Goal: Task Accomplishment & Management: Manage account settings

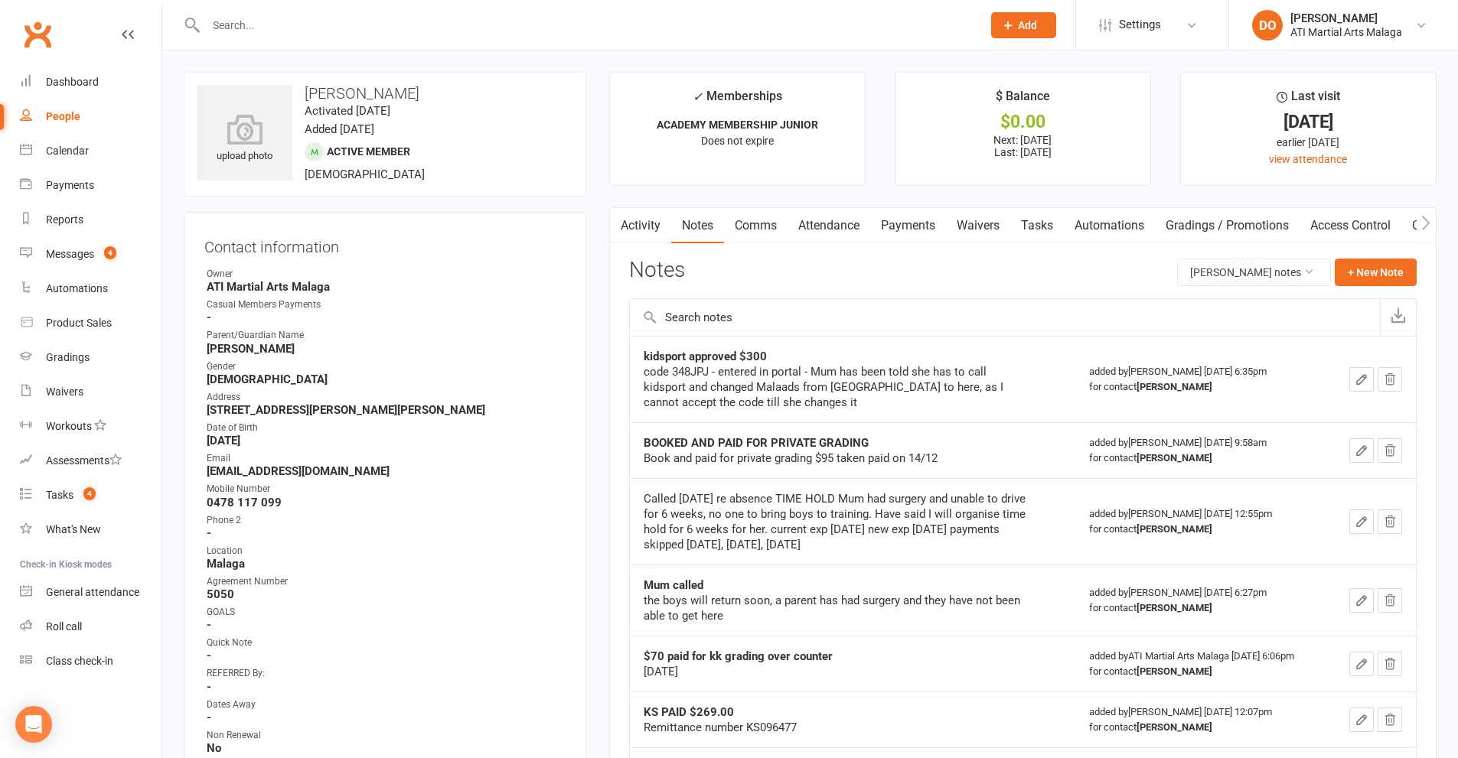
click at [671, 28] on input "text" at bounding box center [586, 25] width 770 height 21
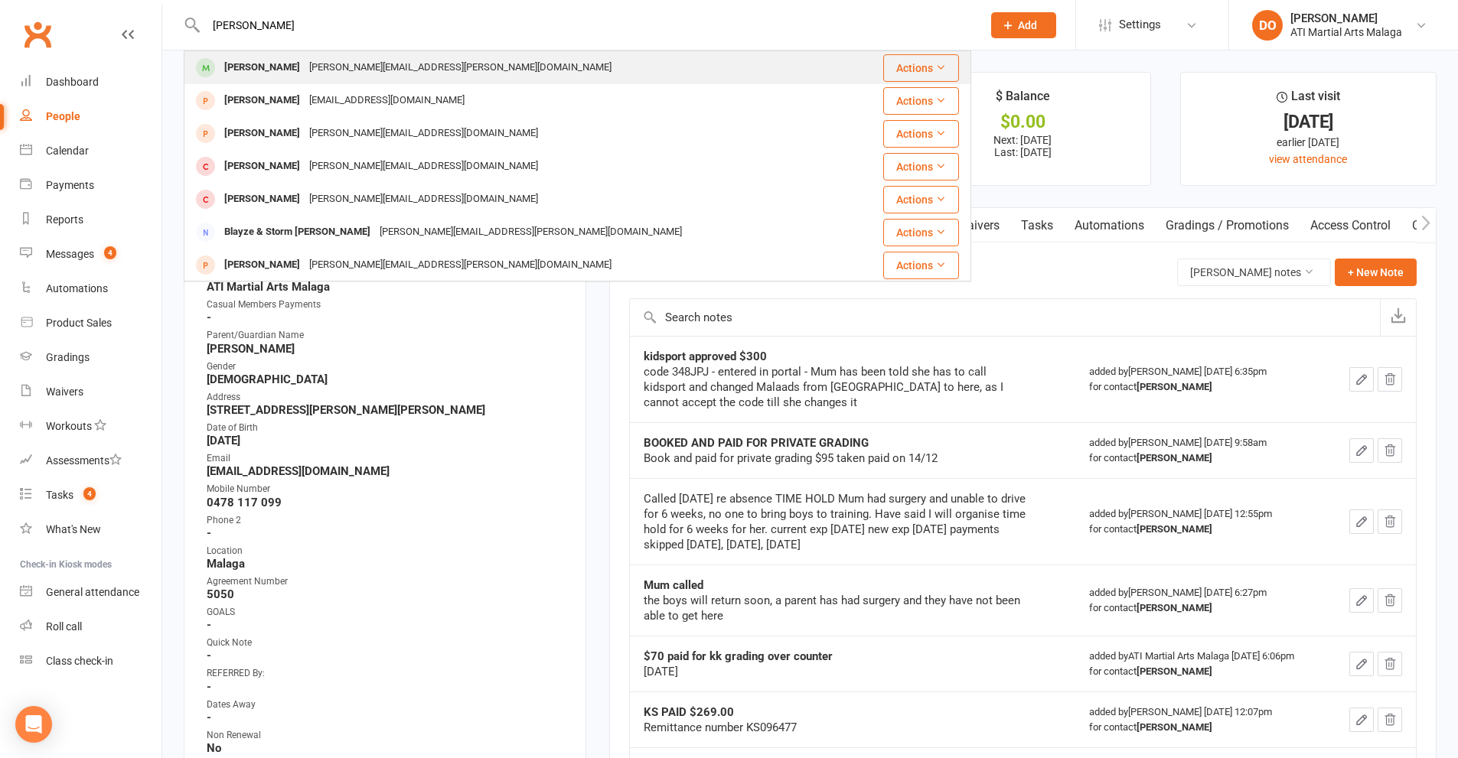
type input "[PERSON_NAME]"
click at [442, 59] on div "[PERSON_NAME] [PERSON_NAME][EMAIL_ADDRESS][PERSON_NAME][DOMAIN_NAME]" at bounding box center [519, 67] width 669 height 31
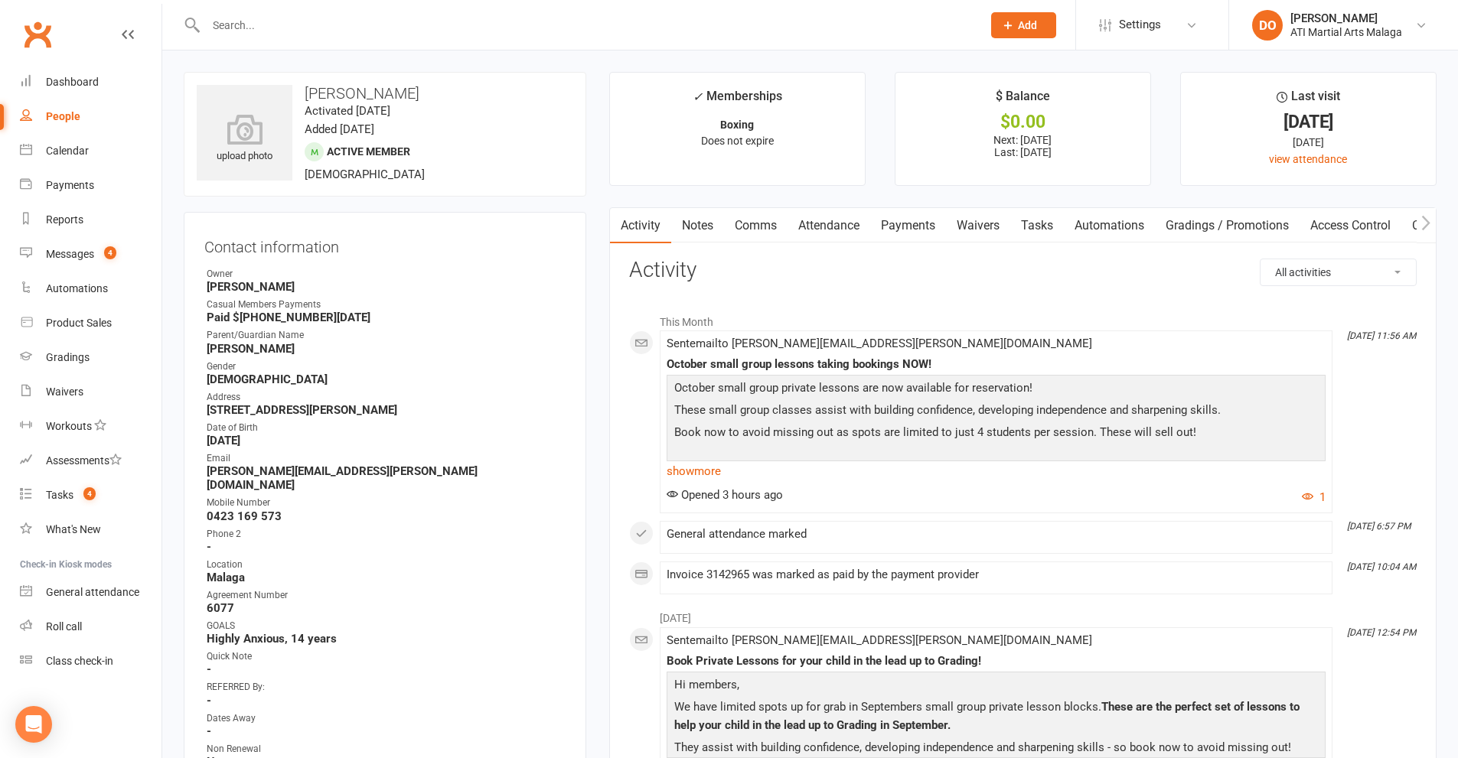
click at [709, 223] on link "Notes" at bounding box center [697, 225] width 53 height 35
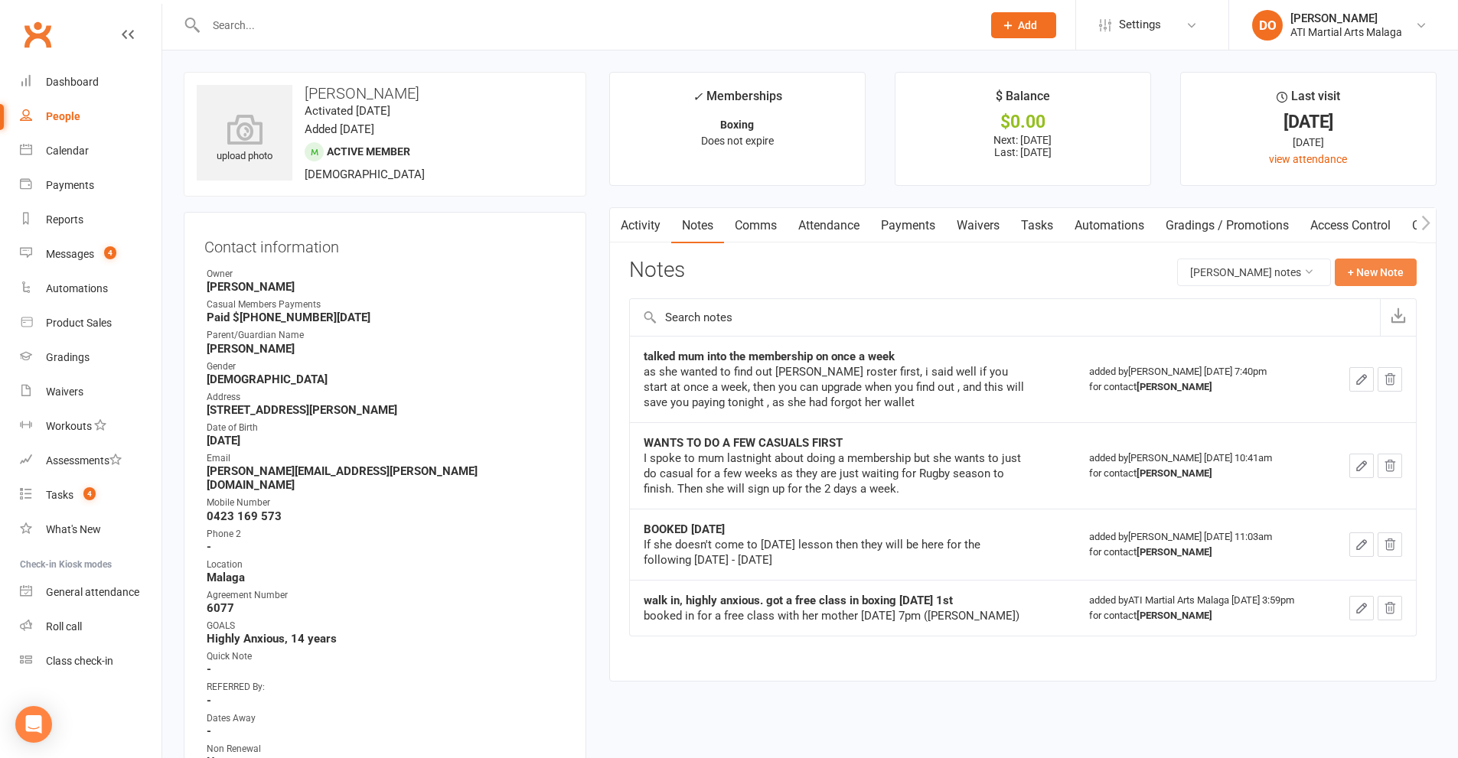
click at [1366, 279] on button "+ New Note" at bounding box center [1376, 273] width 82 height 28
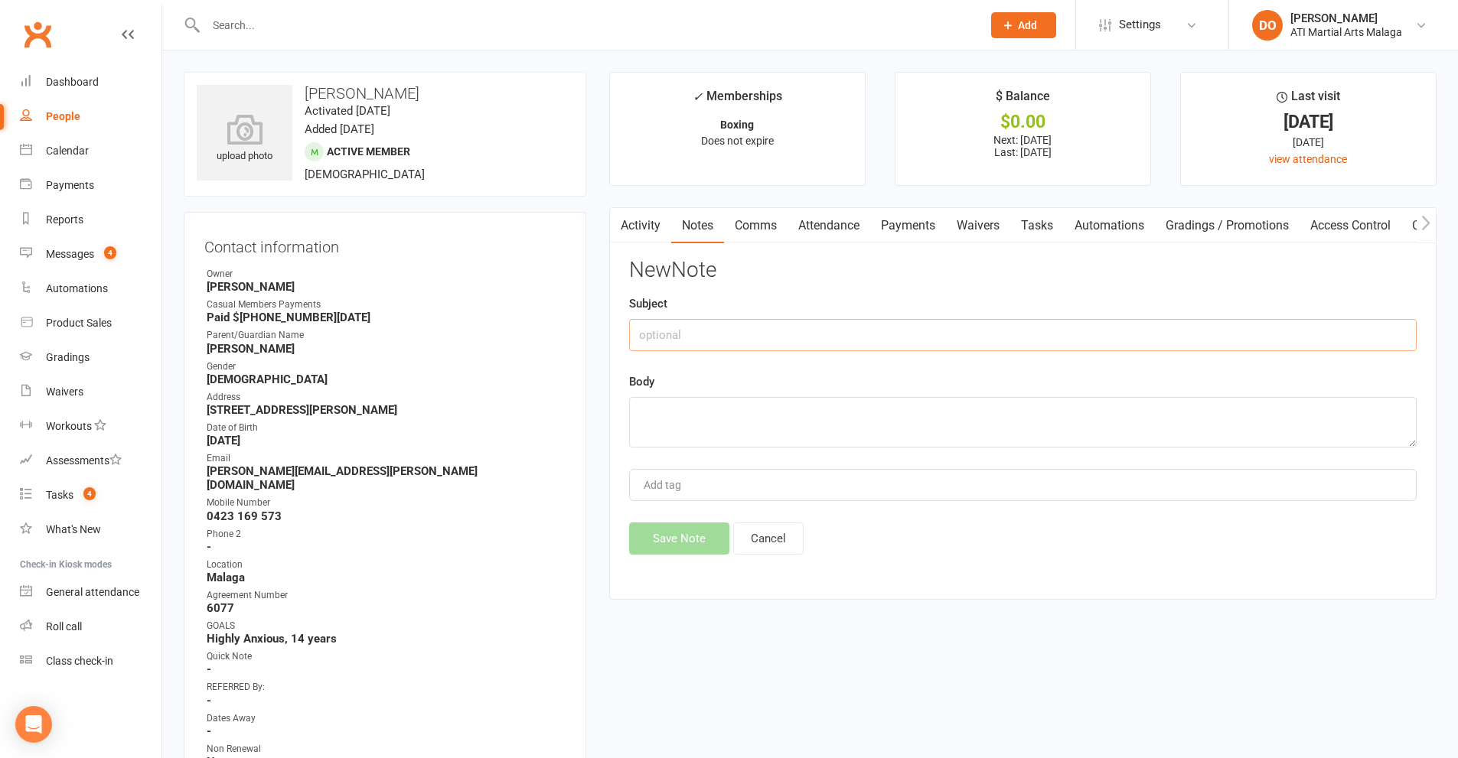
click at [823, 338] on input "text" at bounding box center [1022, 335] width 787 height 32
click at [642, 227] on link "Activity" at bounding box center [640, 225] width 61 height 35
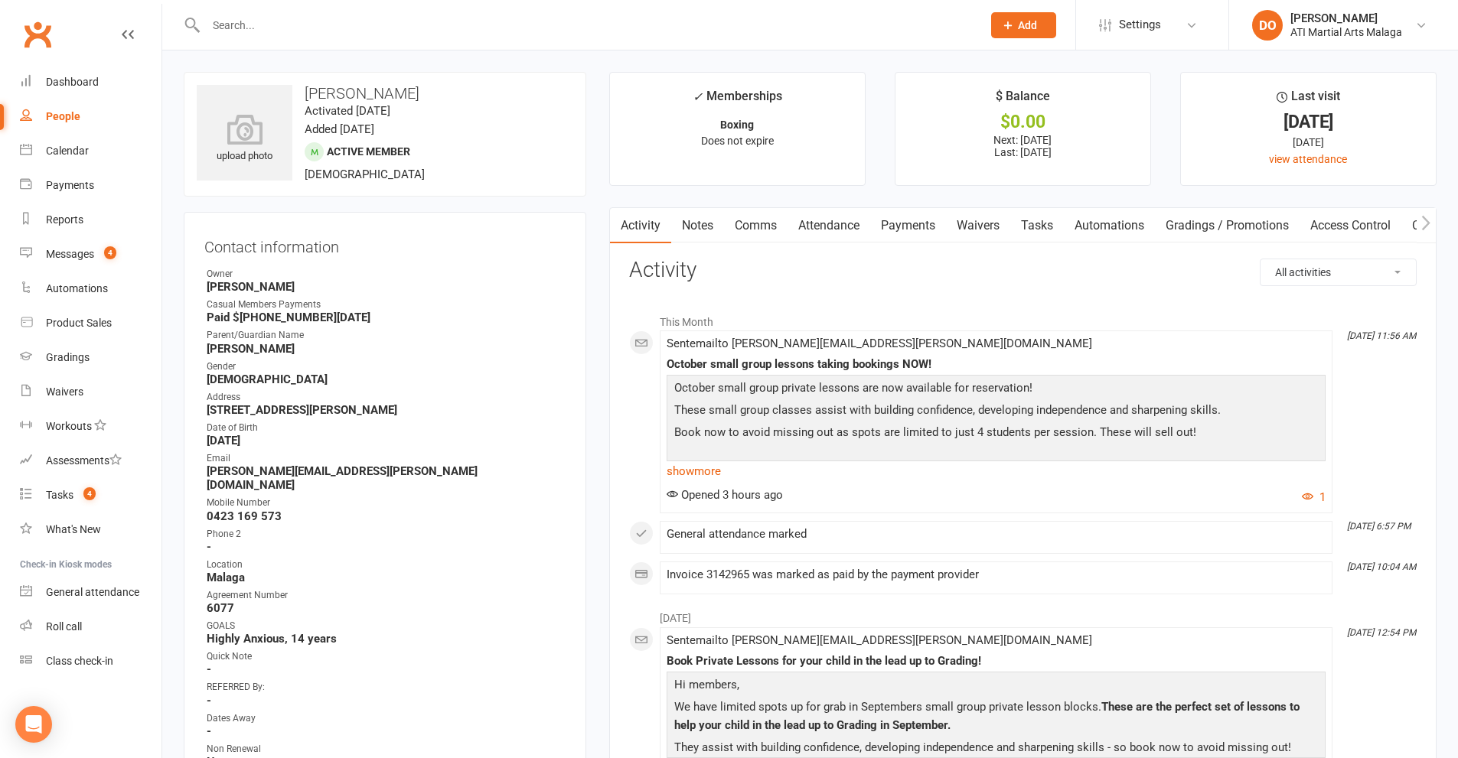
click at [693, 225] on link "Notes" at bounding box center [697, 225] width 53 height 35
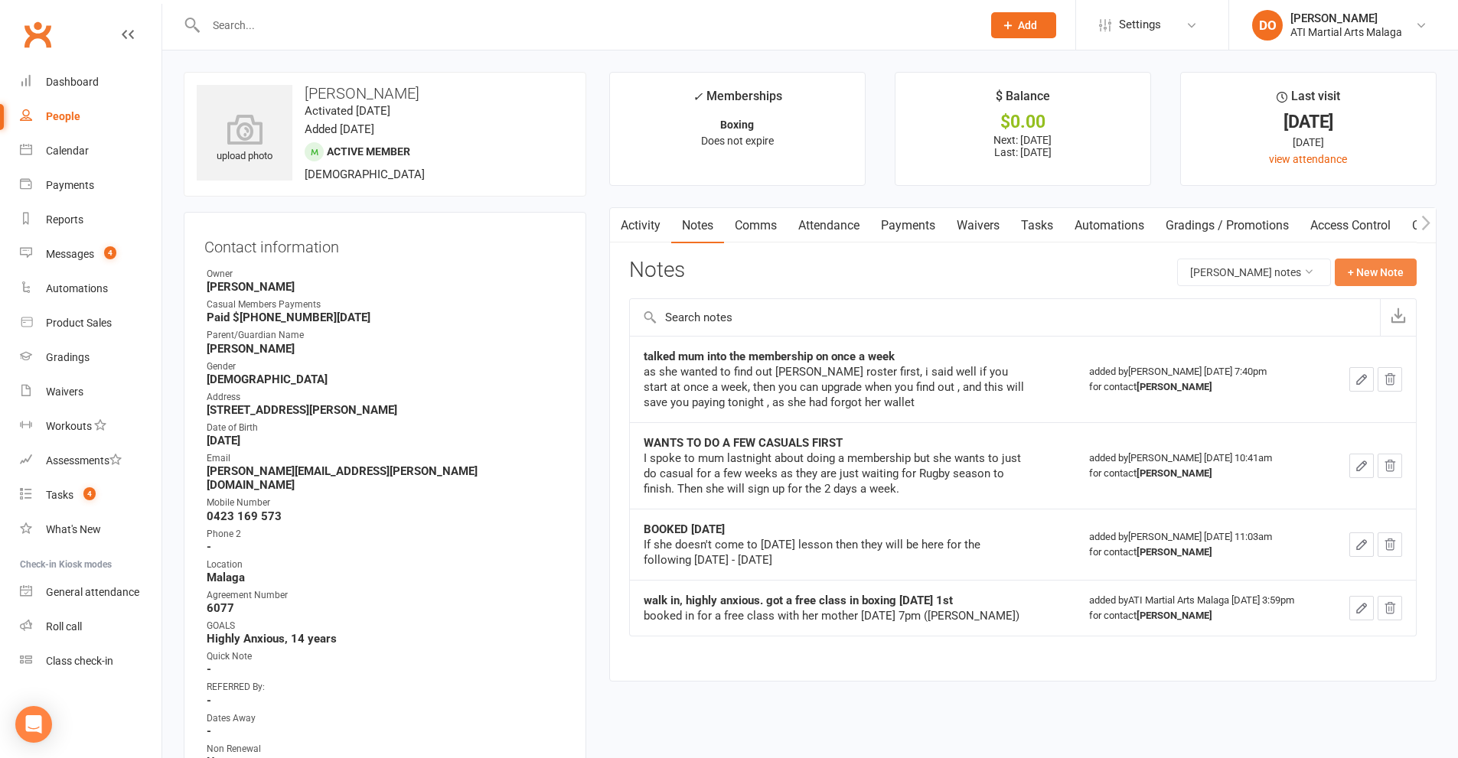
click at [1349, 269] on button "+ New Note" at bounding box center [1376, 273] width 82 height 28
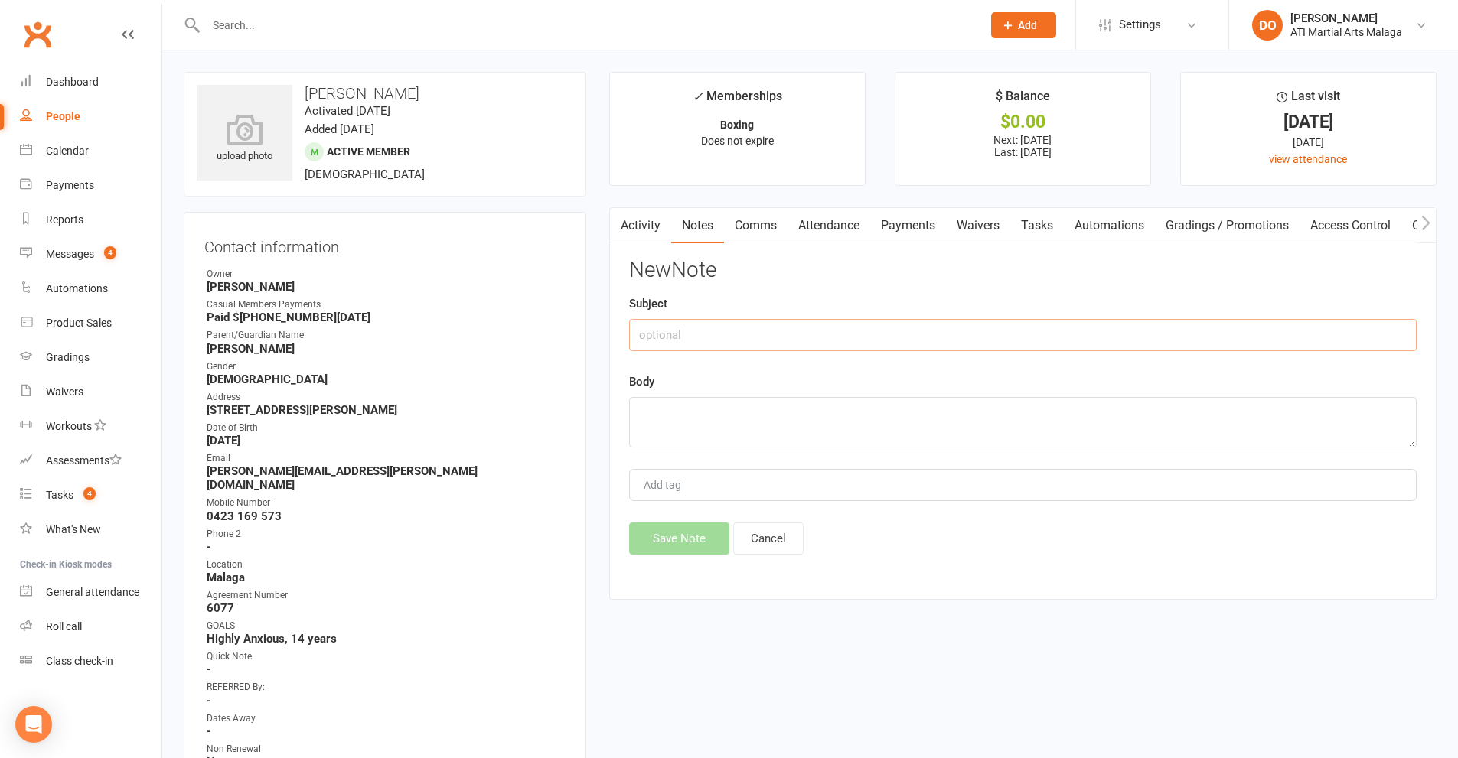
click at [898, 333] on input "text" at bounding box center [1022, 335] width 787 height 32
click at [843, 331] on input "Melza please call Mum ([PERSON_NAME]) on [PERSON_NAME]" at bounding box center [1022, 335] width 787 height 32
type input "Melza please call Mum ([PERSON_NAME]) [DATE]"
click at [889, 415] on textarea at bounding box center [1022, 422] width 787 height 51
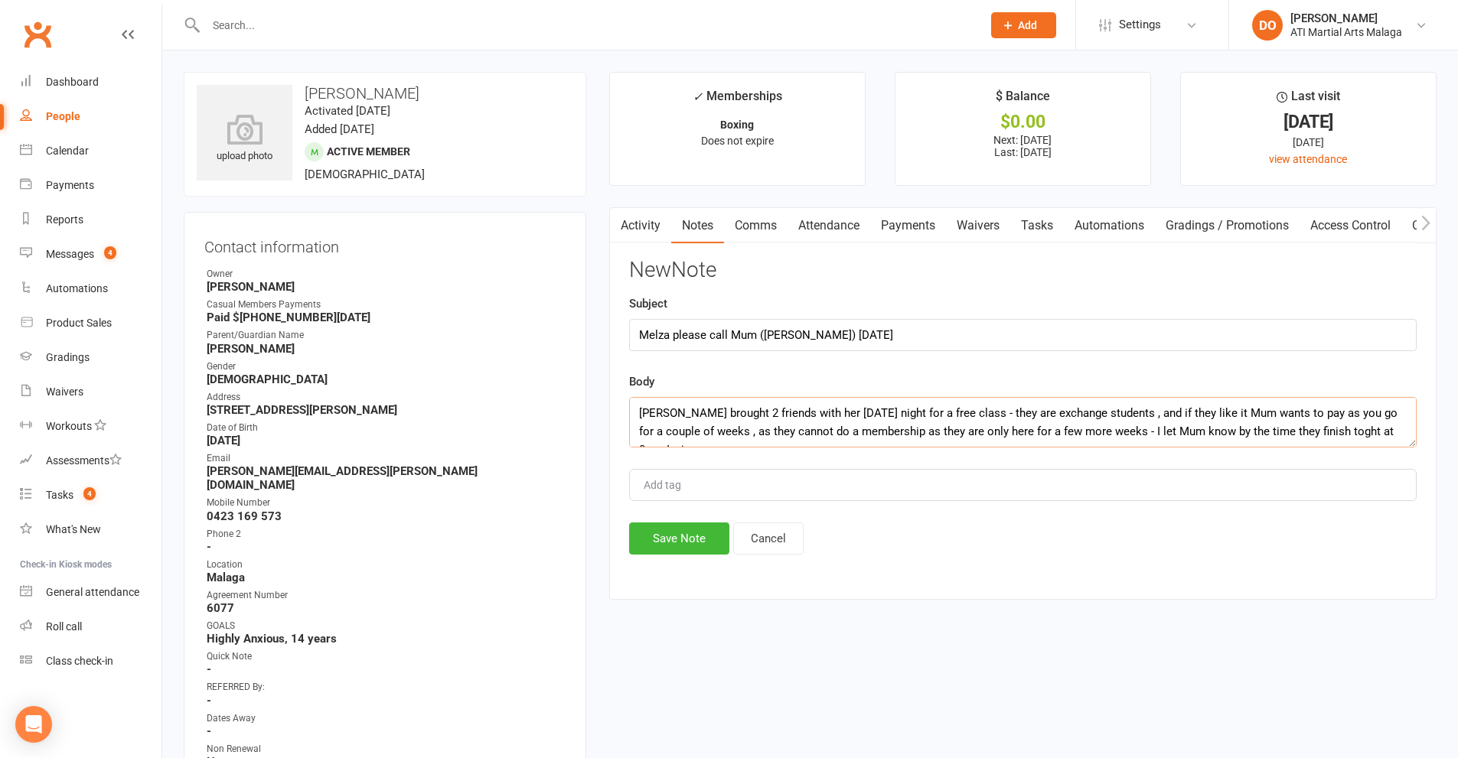
scroll to position [10, 0]
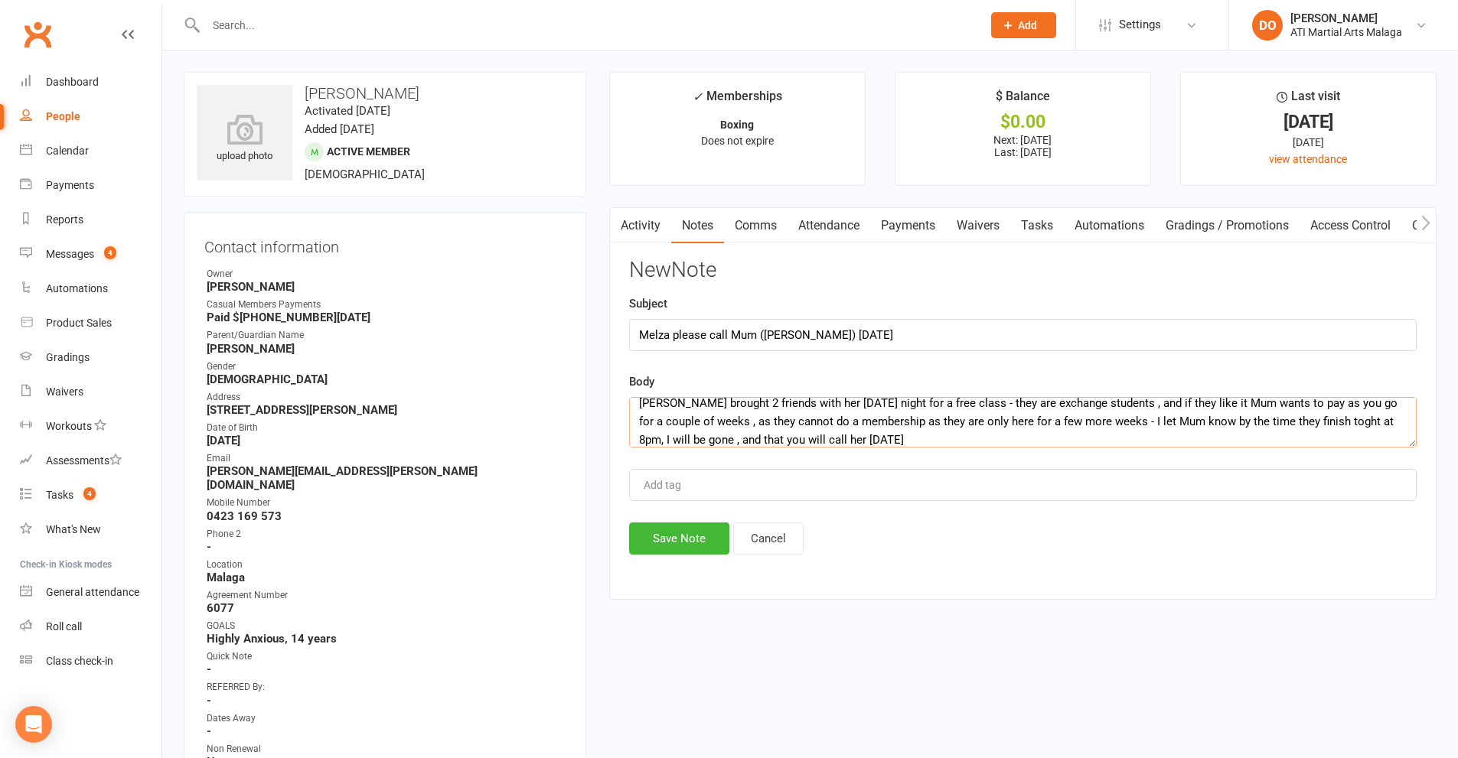
click at [1330, 419] on textarea "[PERSON_NAME] brought 2 friends with her [DATE] night for a free class - they a…" at bounding box center [1022, 422] width 787 height 51
click at [1116, 452] on div "New Note Subject Melza please call Mum ([PERSON_NAME]) [DATE] Body [PERSON_NAME…" at bounding box center [1022, 407] width 787 height 296
click at [1103, 445] on textarea "[PERSON_NAME] brought 2 friends with her [DATE] night for a free class - they a…" at bounding box center [1022, 422] width 787 height 51
type textarea "[PERSON_NAME] brought 2 friends with her [DATE] night for a free class - they a…"
click at [707, 536] on button "Save Note" at bounding box center [679, 539] width 100 height 32
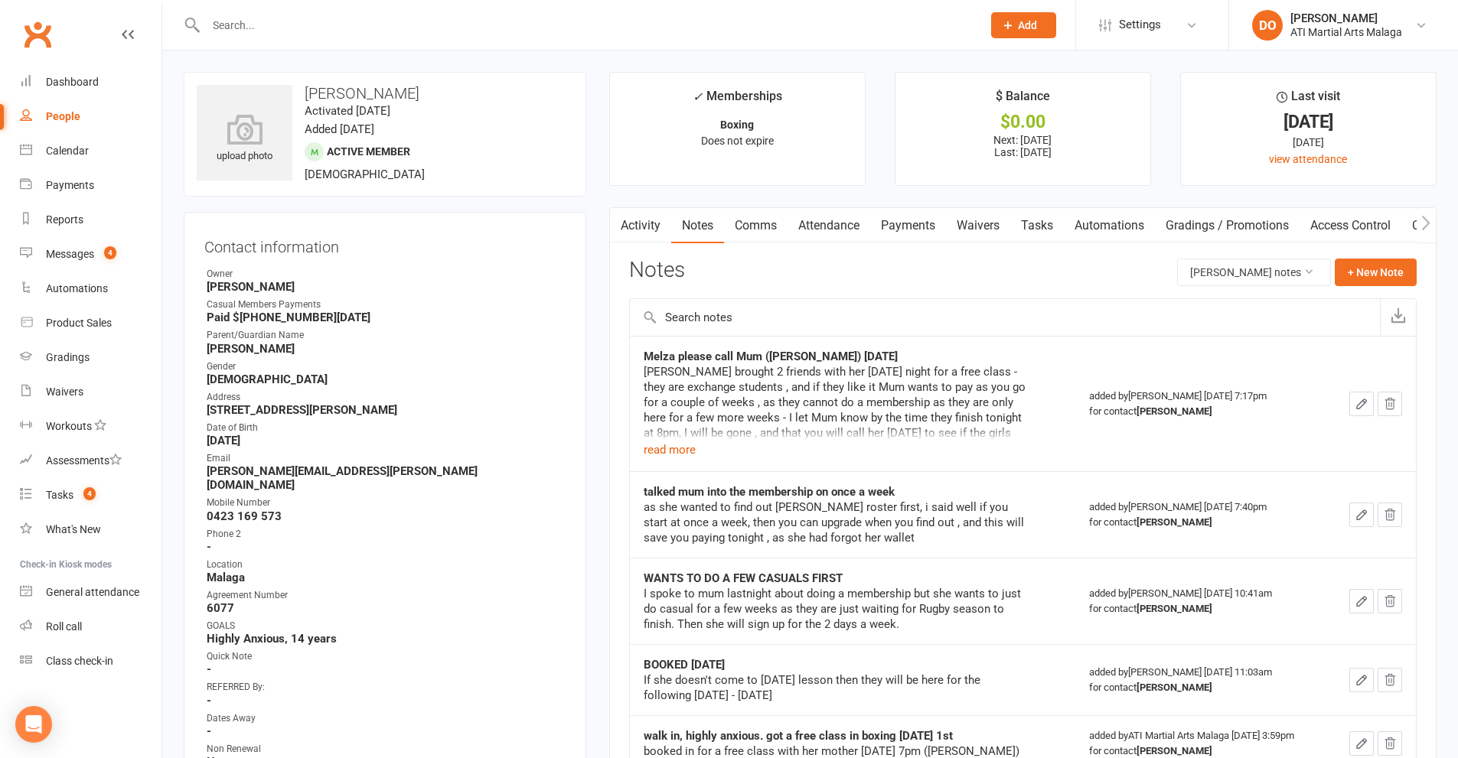
click at [427, 31] on input "text" at bounding box center [586, 25] width 770 height 21
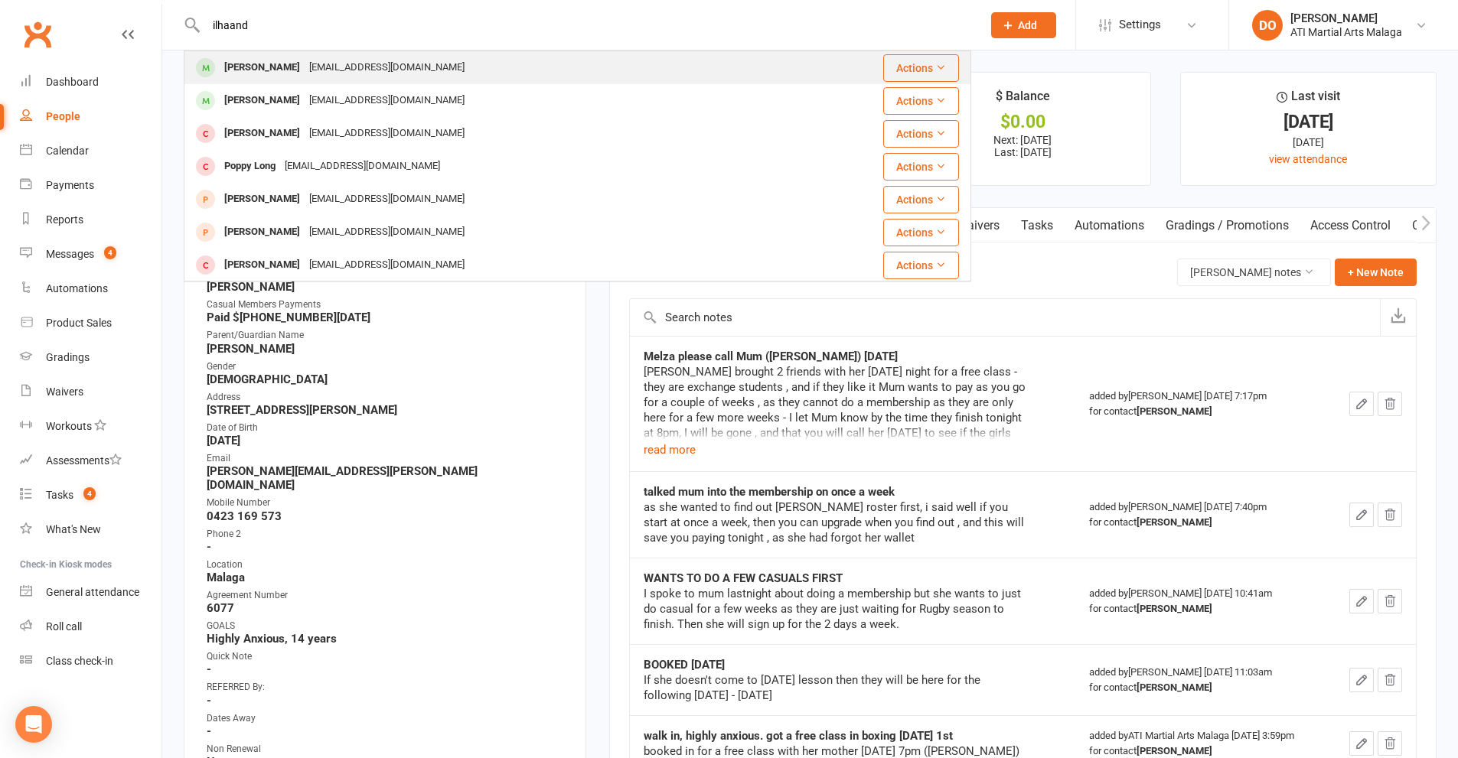
type input "ilhaand"
click at [335, 69] on div "[EMAIL_ADDRESS][DOMAIN_NAME]" at bounding box center [387, 68] width 165 height 22
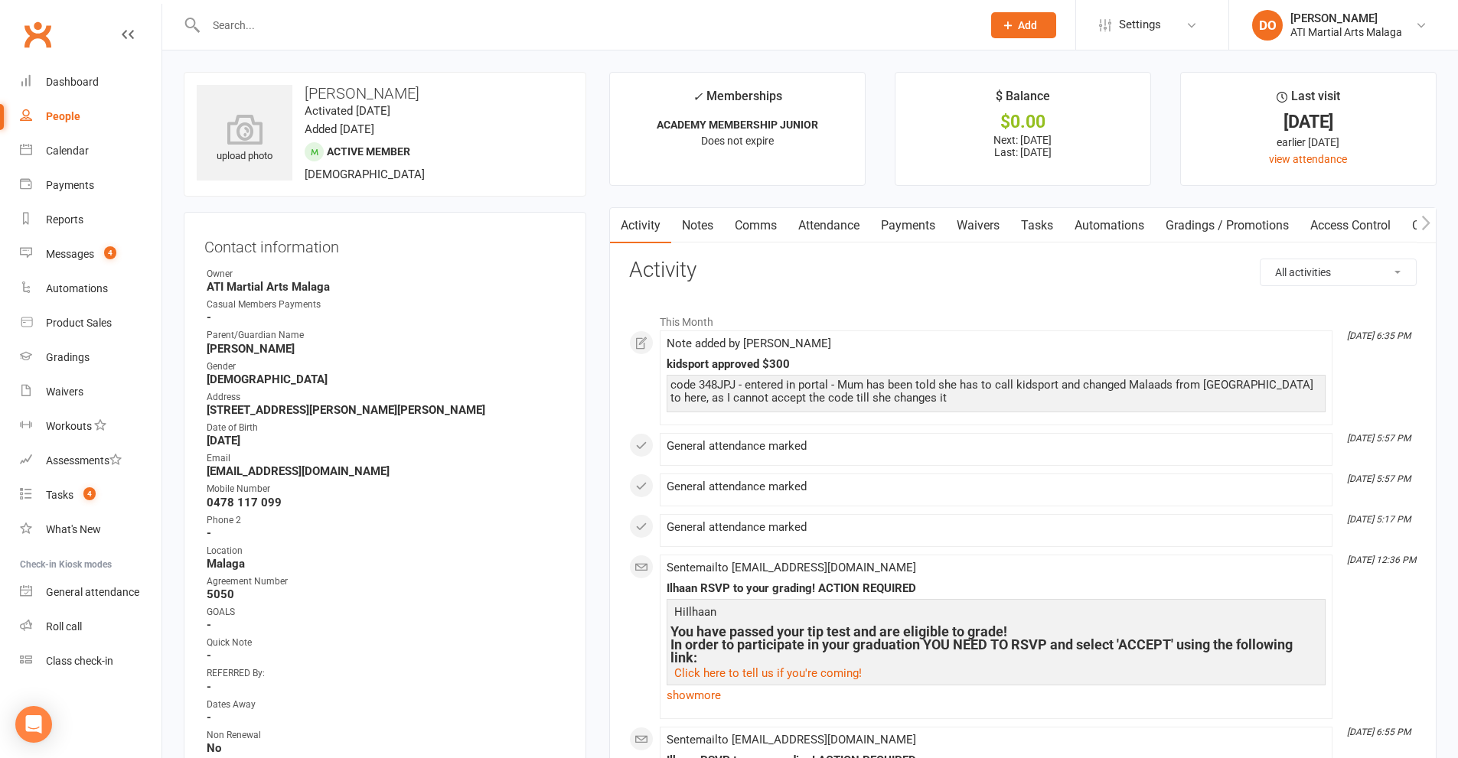
click at [703, 223] on link "Notes" at bounding box center [697, 225] width 53 height 35
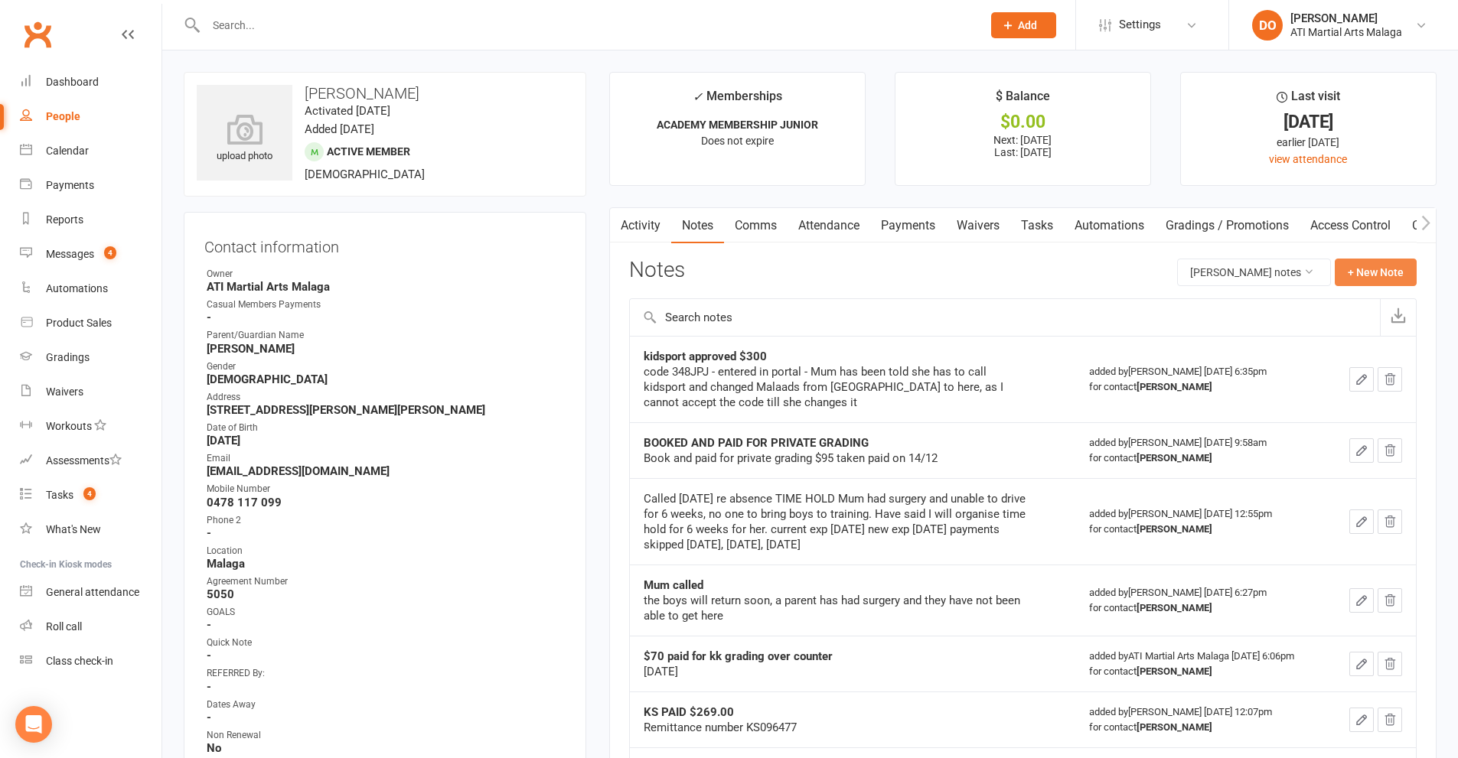
click at [1380, 266] on button "+ New Note" at bounding box center [1376, 273] width 82 height 28
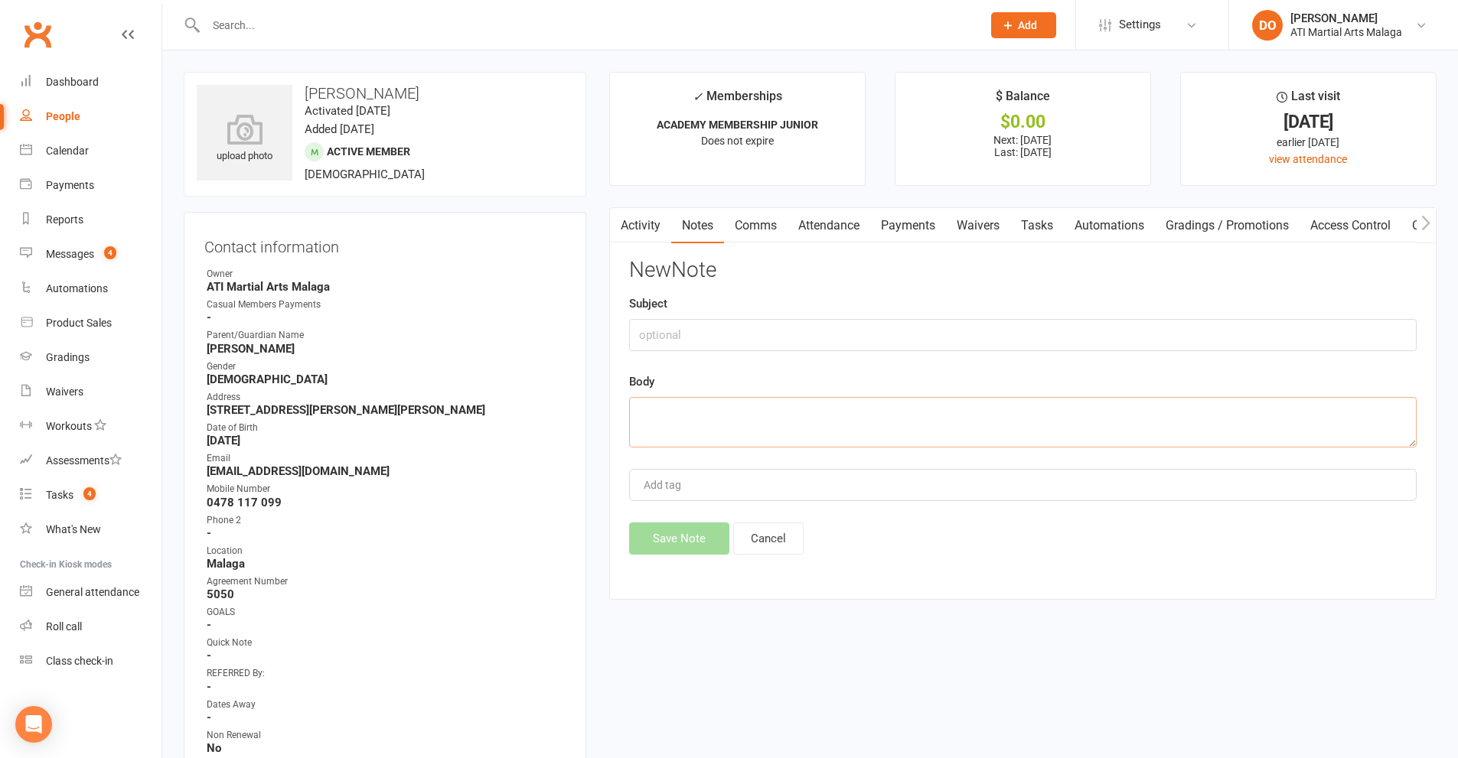
click at [670, 438] on textarea at bounding box center [1022, 422] width 787 height 51
type textarea "Mum used $169 of the Kidsport on a light weight uniform"
click at [680, 325] on input "text" at bounding box center [1022, 335] width 787 height 32
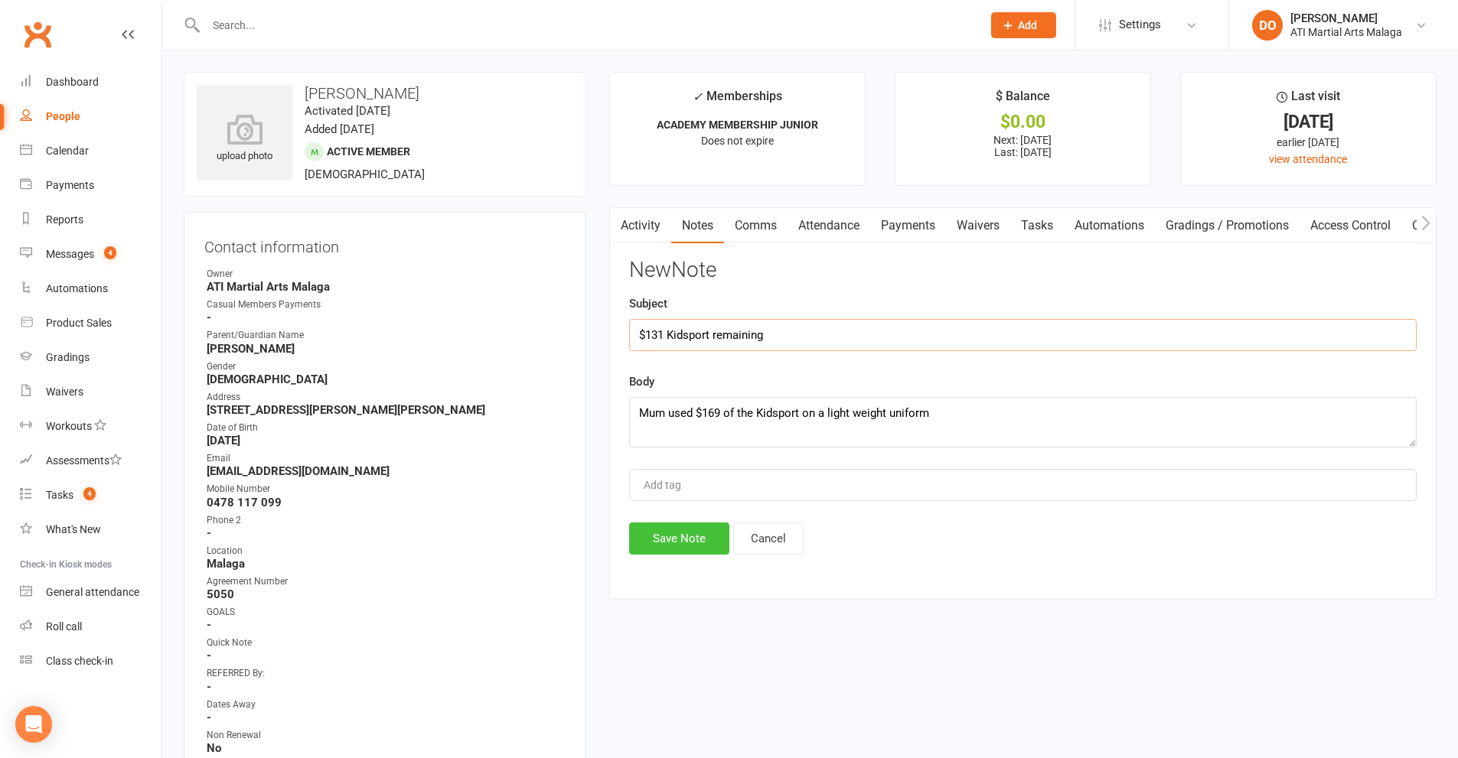
type input "$131 Kidsport remaining"
click at [657, 542] on button "Save Note" at bounding box center [679, 539] width 100 height 32
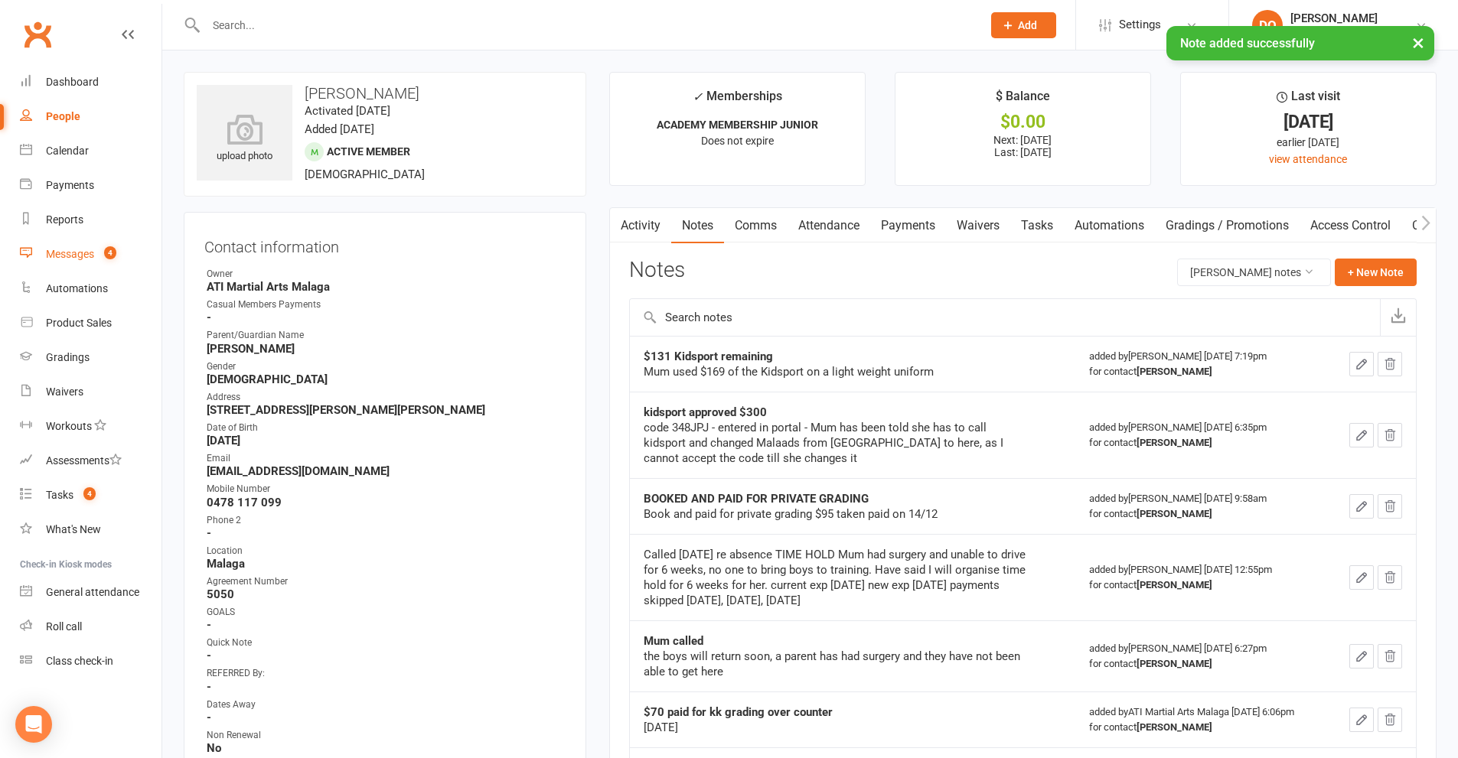
click at [70, 262] on link "Messages 4" at bounding box center [91, 254] width 142 height 34
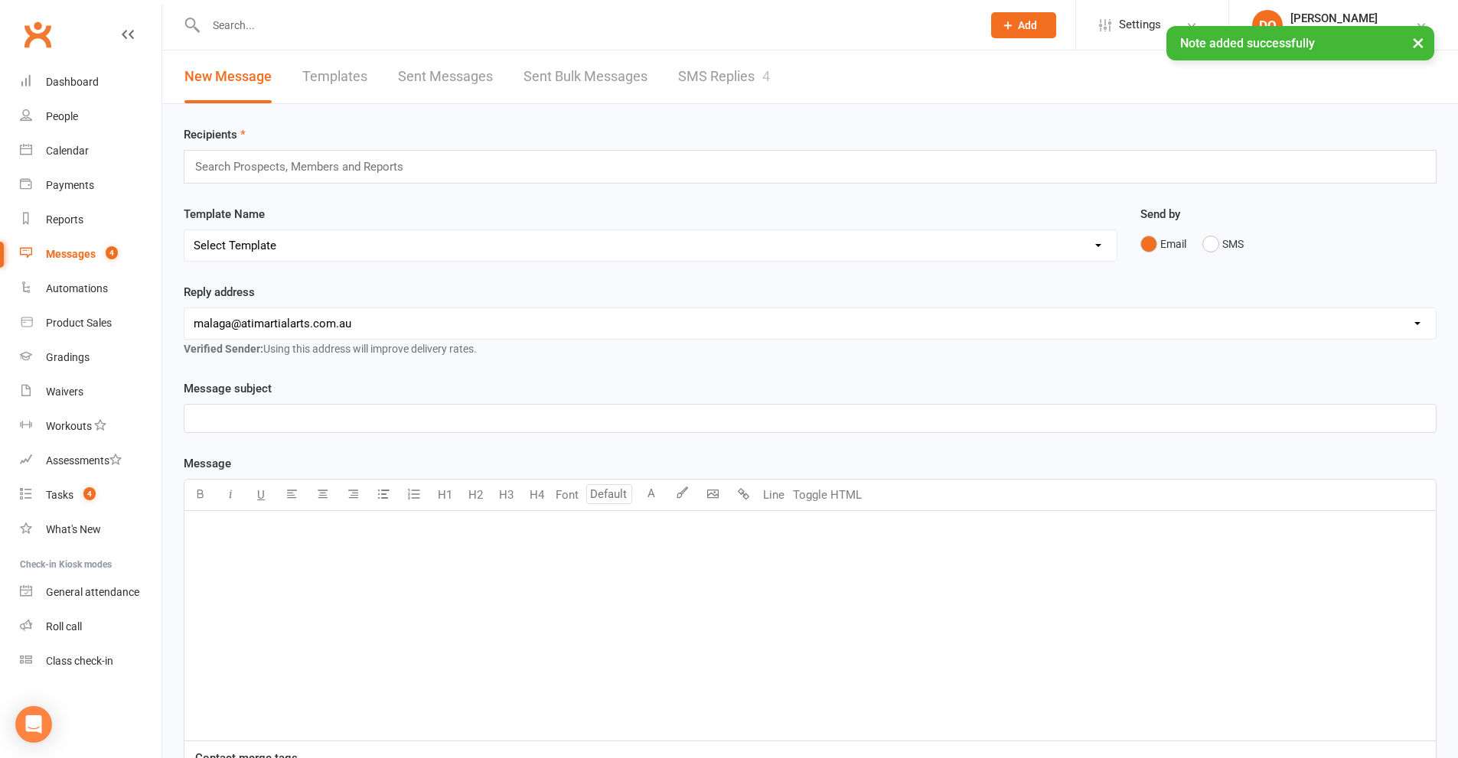
click at [713, 81] on link "SMS Replies 4" at bounding box center [724, 77] width 92 height 53
